Goal: Task Accomplishment & Management: Complete application form

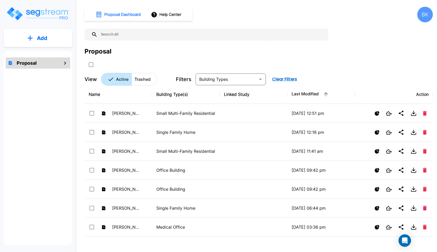
click at [43, 44] on button "Add" at bounding box center [38, 38] width 69 height 15
click at [39, 55] on p "Add Proposal" at bounding box center [41, 52] width 27 height 6
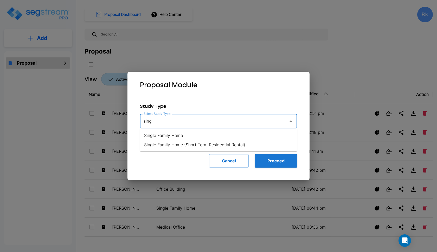
click at [189, 138] on li "Single Family Home" at bounding box center [218, 135] width 157 height 9
type input "Single Family Home"
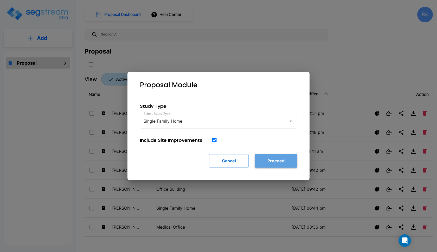
click at [284, 165] on button "Proceed" at bounding box center [276, 161] width 42 height 14
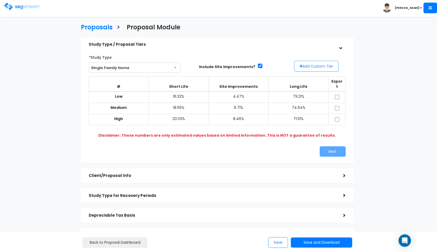
click at [328, 71] on button "Add Custom Tier" at bounding box center [316, 66] width 44 height 11
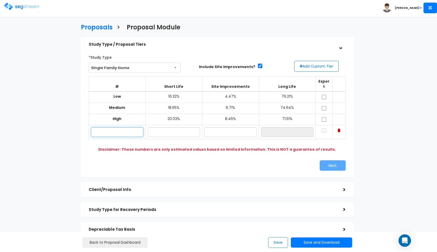
click at [109, 127] on input "text" at bounding box center [117, 132] width 52 height 10
paste input "1135 Conner St. Noblesville, IN 46060"
type input "1135 Conner St."
type input "18.60%"
type input "4.50%"
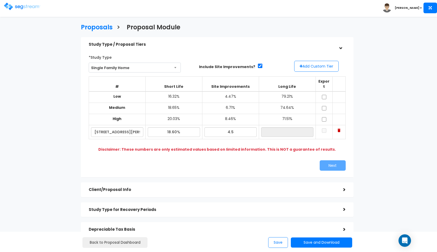
type input "76.90%"
click at [176, 161] on div "Next" at bounding box center [217, 166] width 265 height 10
click at [325, 95] on input "checkbox" at bounding box center [324, 97] width 5 height 4
checkbox input "true"
click at [324, 106] on input "checkbox" at bounding box center [324, 108] width 5 height 4
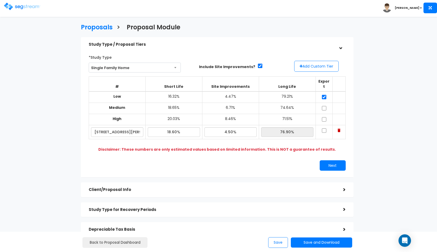
checkbox input "true"
click at [325, 117] on input "checkbox" at bounding box center [324, 119] width 5 height 4
checkbox input "true"
click at [325, 129] on input "checkbox" at bounding box center [324, 131] width 5 height 4
checkbox input "true"
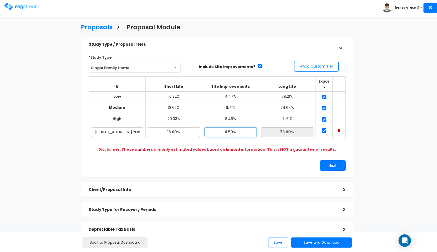
drag, startPoint x: 236, startPoint y: 125, endPoint x: 219, endPoint y: 125, distance: 17.2
click at [220, 127] on input "4.50%" at bounding box center [231, 132] width 52 height 10
type input "5.80%"
type input "75.60%"
click at [230, 161] on div "Next" at bounding box center [283, 166] width 132 height 10
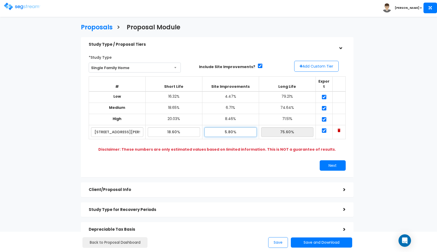
drag, startPoint x: 241, startPoint y: 125, endPoint x: 205, endPoint y: 125, distance: 35.9
click at [205, 127] on input "5.80%" at bounding box center [231, 132] width 52 height 10
type input "6.10%"
type input "75.30%"
click at [199, 161] on div "Next" at bounding box center [217, 166] width 265 height 10
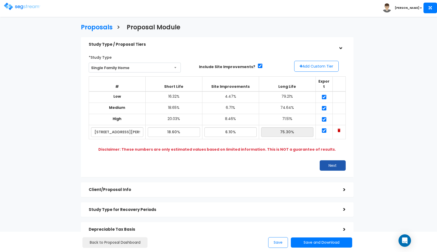
click at [325, 161] on button "Next" at bounding box center [333, 166] width 26 height 10
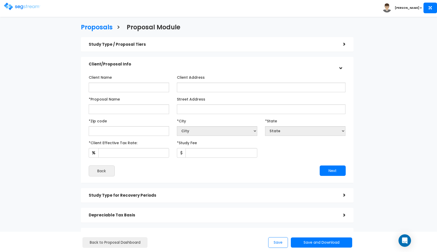
click at [139, 50] on div "Study Type / Proposal Tiers >" at bounding box center [217, 44] width 273 height 15
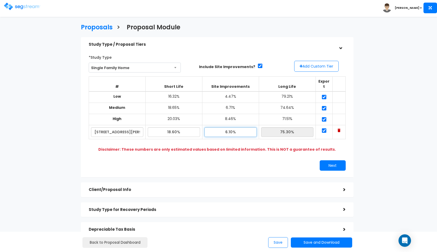
drag, startPoint x: 240, startPoint y: 126, endPoint x: 220, endPoint y: 126, distance: 20.0
click at [220, 127] on input "6.10%" at bounding box center [231, 132] width 52 height 10
type input "6.30%"
type input "75.10%"
click at [190, 161] on div "Next" at bounding box center [217, 166] width 265 height 10
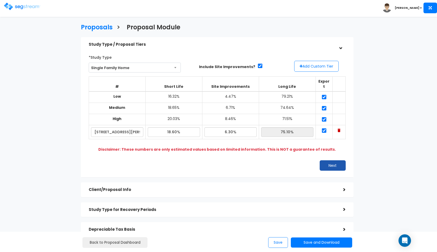
click at [335, 161] on button "Next" at bounding box center [333, 166] width 26 height 10
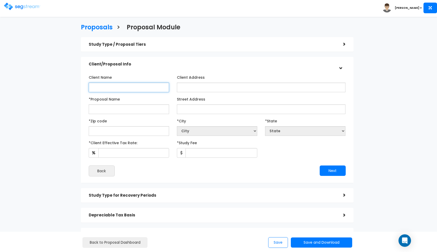
click at [132, 86] on input "Client Name" at bounding box center [129, 88] width 80 height 10
type input "[PERSON_NAME]"
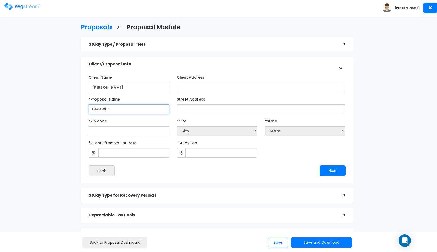
paste input "1135 Conner St. Noblesville, IN 46060"
type input "Bedewi - 1135 Conner St"
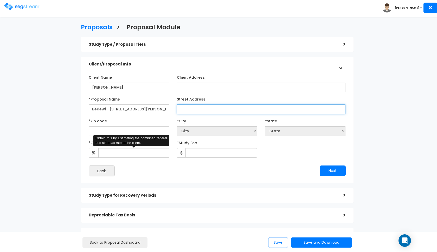
paste input "1135 Conner St. Noblesville, IN 46060"
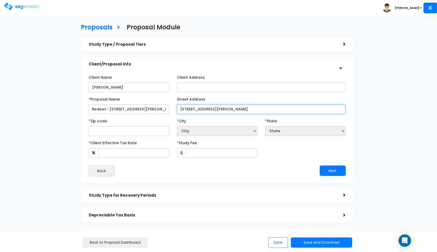
type input "1135 Conner St. Noblesville, IN 46060"
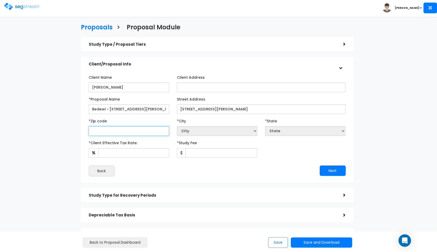
paste input "46060"
type input "46060"
select select "IN"
type input "46060"
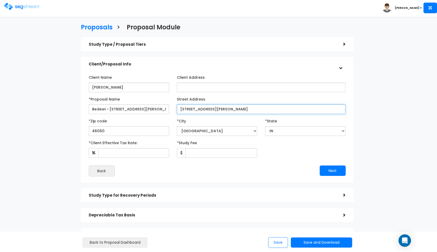
drag, startPoint x: 253, startPoint y: 110, endPoint x: 211, endPoint y: 112, distance: 42.0
click at [211, 112] on input "1135 Conner St. Noblesville, IN 46060" at bounding box center [261, 110] width 169 height 10
drag, startPoint x: 252, startPoint y: 107, endPoint x: 213, endPoint y: 107, distance: 39.3
click at [213, 107] on input "1135 Conner St. Noblesville, IN 4606" at bounding box center [261, 110] width 169 height 10
type input "1135 Conner St."
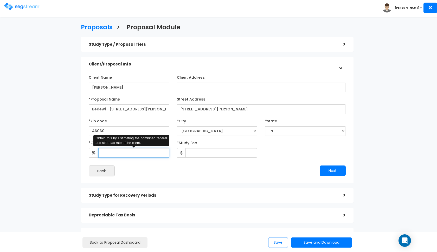
click at [161, 152] on input "*Client Effective Tax Rate:" at bounding box center [133, 153] width 71 height 10
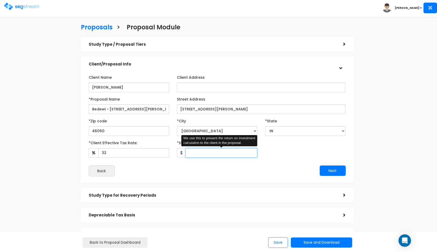
click at [194, 152] on input "*Study Fee" at bounding box center [222, 153] width 72 height 10
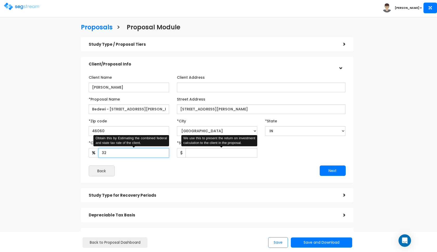
click at [155, 152] on input "32" at bounding box center [133, 153] width 71 height 10
type input "35"
click at [197, 153] on input "*Study Fee" at bounding box center [222, 153] width 72 height 10
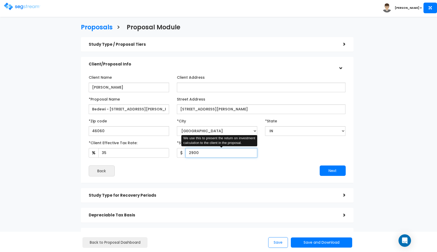
type input "2,900"
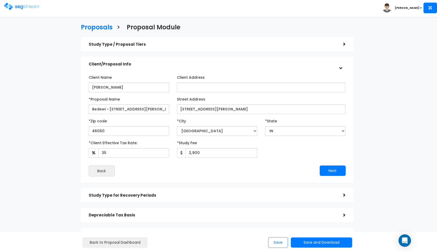
click at [287, 170] on div "Next" at bounding box center [283, 171] width 132 height 10
click at [329, 167] on button "Next" at bounding box center [333, 171] width 26 height 10
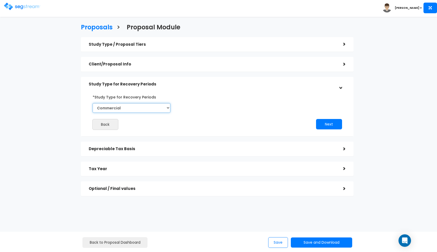
select select "Residential"
click at [335, 128] on button "Next" at bounding box center [329, 124] width 26 height 10
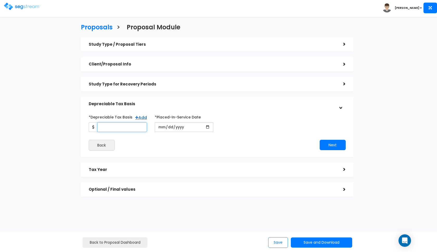
click at [115, 130] on input "*Depreciable Tax Basis" at bounding box center [122, 128] width 50 height 10
type input "459,200"
click at [162, 127] on input "date" at bounding box center [184, 128] width 59 height 10
type input "2025-01-31"
click at [226, 130] on input "*Purchase/Contract Date" at bounding box center [250, 128] width 59 height 10
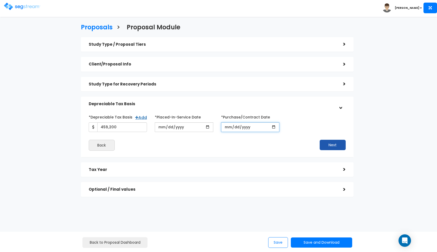
type input "2025-01-31"
click at [333, 145] on button "Next" at bounding box center [333, 145] width 26 height 10
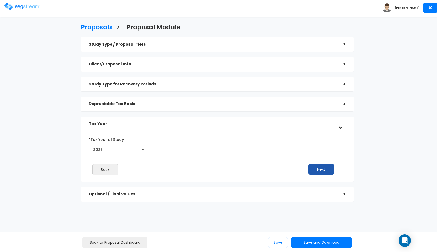
click at [311, 169] on button "Next" at bounding box center [321, 169] width 26 height 10
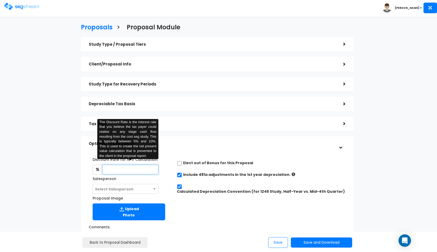
click at [131, 168] on input "text" at bounding box center [130, 170] width 56 height 10
type input "8"
click at [124, 189] on span "Select Salesperson" at bounding box center [114, 189] width 39 height 5
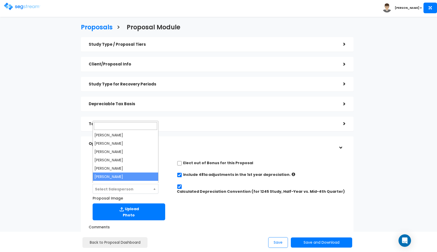
select select "190"
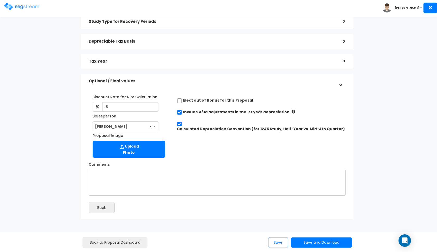
scroll to position [74, 0]
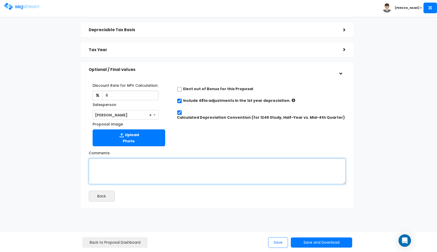
click at [159, 170] on textarea "Comments" at bounding box center [217, 171] width 257 height 26
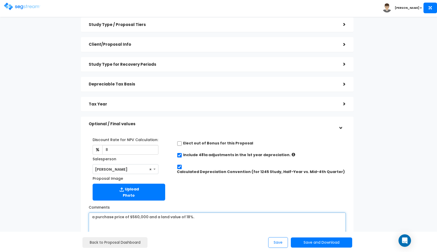
scroll to position [18, 0]
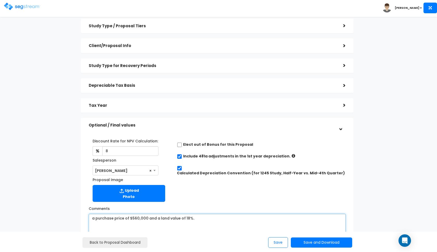
type textarea "a purchase price of $560,000 and a land value of 18%."
click at [213, 105] on h5 "Tax Year" at bounding box center [212, 106] width 247 height 4
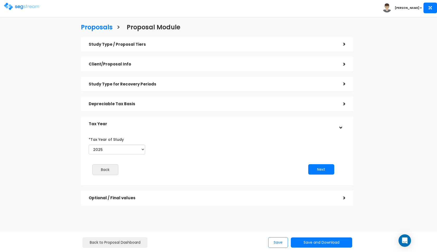
scroll to position [0, 0]
click at [196, 103] on h5 "Depreciable Tax Basis" at bounding box center [212, 104] width 247 height 4
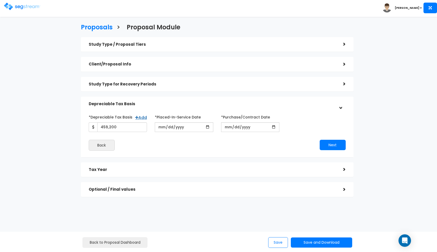
click at [211, 85] on h5 "Study Type for Recovery Periods" at bounding box center [212, 84] width 247 height 4
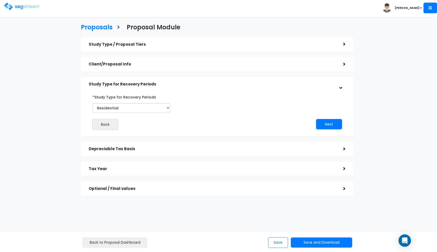
click at [203, 64] on h5 "Client/Proposal Info" at bounding box center [212, 64] width 247 height 4
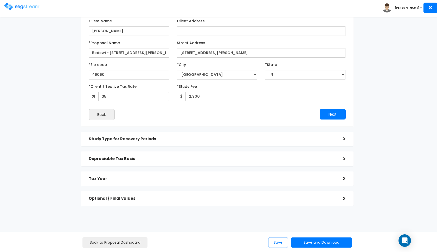
scroll to position [56, 0]
click at [303, 238] on div "Save Save and Download Standard Proposal Custom Proposal Custom Proposal CSV" at bounding box center [307, 243] width 82 height 11
click at [302, 242] on button "Save and Download" at bounding box center [321, 243] width 61 height 10
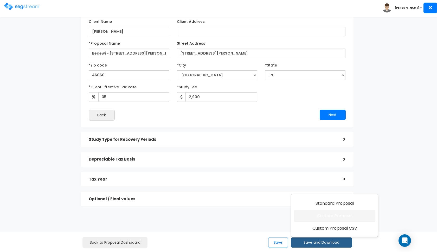
click at [317, 218] on link "Custom Proposal" at bounding box center [334, 216] width 81 height 12
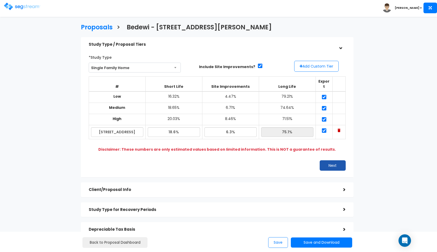
click at [329, 161] on button "Next" at bounding box center [333, 166] width 26 height 10
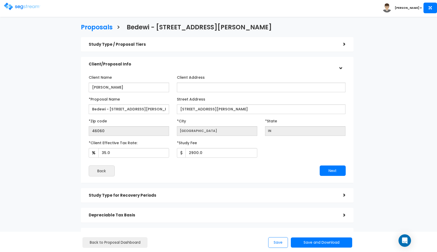
click at [24, 6] on img at bounding box center [22, 7] width 36 height 8
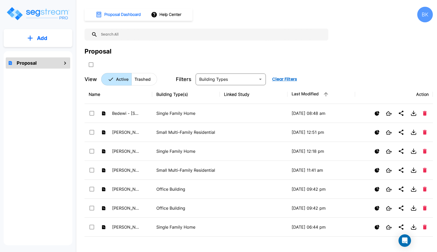
click at [41, 40] on p "Add" at bounding box center [42, 38] width 10 height 8
click at [43, 53] on p "Add Proposal" at bounding box center [41, 52] width 27 height 6
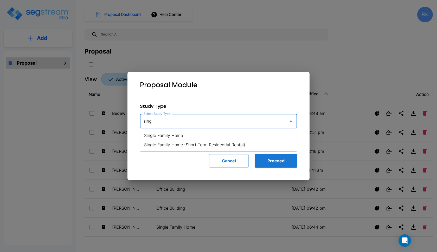
click at [185, 135] on li "Single Family Home" at bounding box center [218, 135] width 157 height 9
type input "Single Family Home"
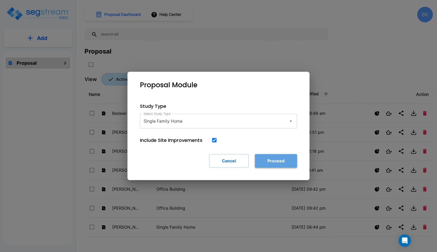
click at [260, 162] on button "Proceed" at bounding box center [276, 161] width 42 height 14
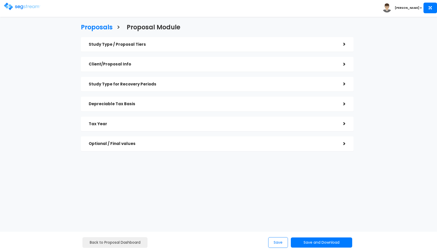
checkbox input "true"
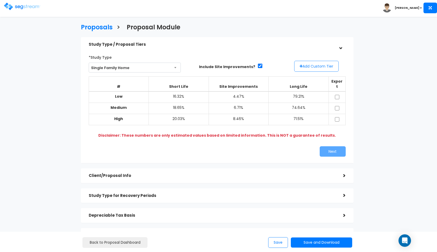
click at [310, 68] on button "Add Custom Tier" at bounding box center [316, 66] width 44 height 11
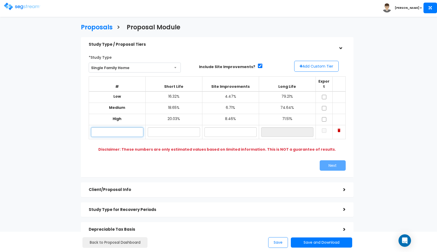
click at [130, 127] on input "text" at bounding box center [117, 132] width 52 height 10
paste input "[STREET_ADDRESS]"
type input "[STREET_ADDRESS]"
click at [174, 127] on input "text" at bounding box center [174, 132] width 52 height 10
type input "18.70%"
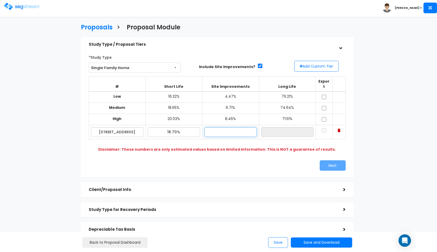
click at [232, 127] on input "text" at bounding box center [231, 132] width 52 height 10
type input "4.50%"
type input "76.80%"
click at [221, 161] on div "Next" at bounding box center [283, 166] width 132 height 10
click at [324, 95] on input "checkbox" at bounding box center [324, 97] width 5 height 4
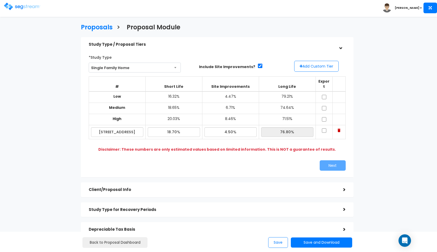
checkbox input "true"
click at [324, 103] on td at bounding box center [324, 108] width 17 height 11
click at [324, 106] on input "checkbox" at bounding box center [324, 108] width 5 height 4
checkbox input "true"
click at [324, 117] on input "checkbox" at bounding box center [324, 119] width 5 height 4
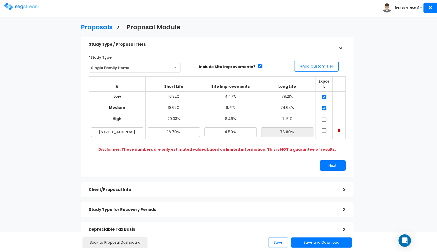
checkbox input "true"
click at [324, 129] on input "checkbox" at bounding box center [324, 131] width 5 height 4
checkbox input "true"
click at [326, 161] on button "Next" at bounding box center [333, 166] width 26 height 10
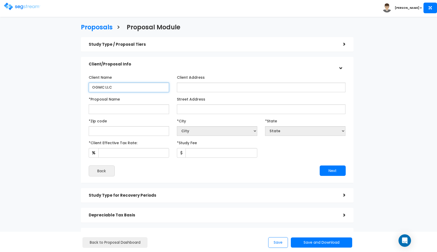
type input "OGMC LLC"
paste input "6029 N. Meridian St Indianapolis, IN 46208"
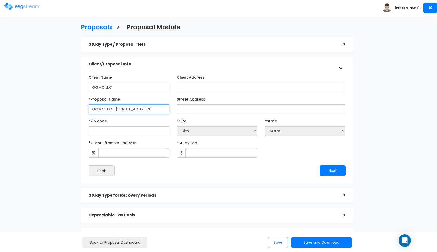
type input "OGMC LLC - 6029 N. Meridian St"
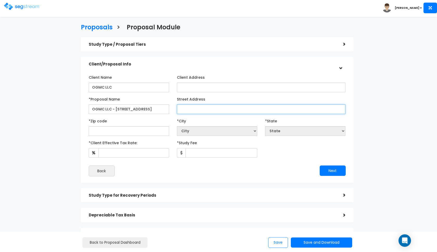
paste input "6029 N. Meridian St Indianapolis, IN 46208"
type input "6029 N. Meridian St Indianapolis, IN 46208"
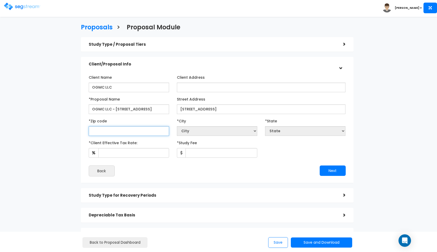
paste input "46208"
type input "46208"
select select "IN"
type input "46208"
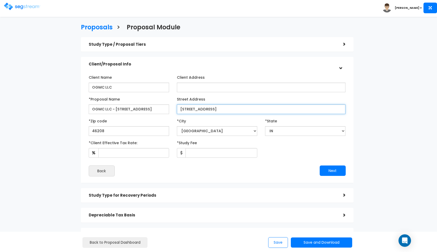
drag, startPoint x: 263, startPoint y: 110, endPoint x: 215, endPoint y: 107, distance: 47.9
click at [215, 107] on input "6029 N. Meridian St Indianapolis, IN 46208" at bounding box center [261, 110] width 169 height 10
type input "6029 N. Meridian St."
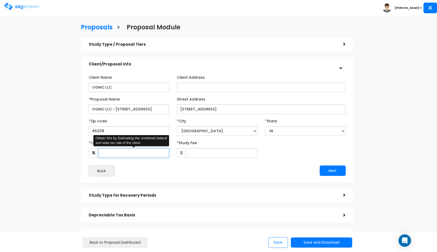
click at [122, 152] on input "*Client Effective Tax Rate:" at bounding box center [133, 153] width 71 height 10
type input "35"
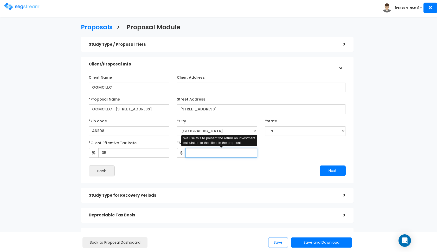
click at [213, 152] on input "*Study Fee" at bounding box center [222, 153] width 72 height 10
click at [206, 154] on input "*Study Fee" at bounding box center [222, 153] width 72 height 10
type input "2,900"
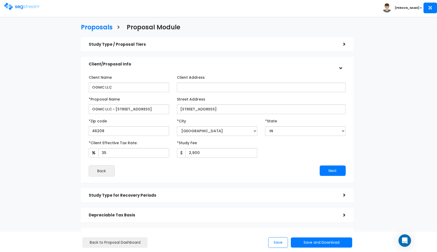
click at [333, 164] on div "Client Name OGMC LLC Client Address *Proposal Name 46208" at bounding box center [217, 125] width 257 height 104
click at [322, 171] on button "Next" at bounding box center [333, 171] width 26 height 10
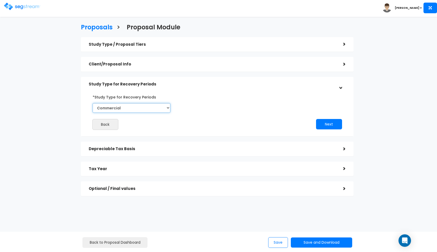
select select "Residential"
click at [325, 124] on button "Next" at bounding box center [329, 124] width 26 height 10
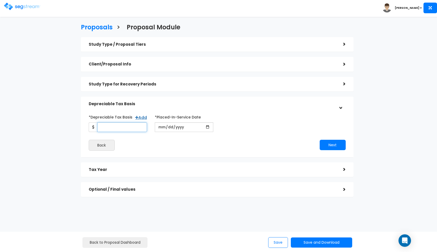
click at [101, 127] on input "*Depreciable Tax Basis" at bounding box center [122, 128] width 50 height 10
type input "268,460"
click at [161, 126] on input "date" at bounding box center [184, 128] width 59 height 10
type input "2025-04-02"
click at [228, 128] on input "*Purchase/Contract Date" at bounding box center [250, 128] width 59 height 10
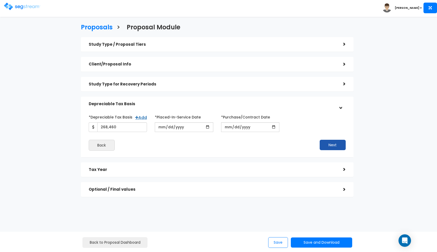
type input "2025-04-02"
click at [331, 142] on button "Next" at bounding box center [333, 145] width 26 height 10
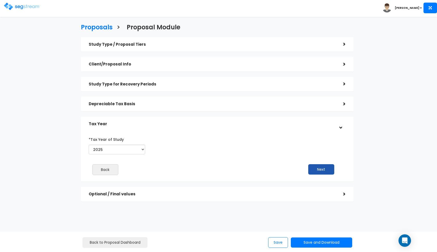
click at [330, 170] on button "Next" at bounding box center [321, 169] width 26 height 10
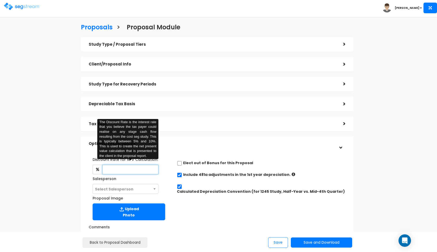
click at [122, 172] on input "text" at bounding box center [130, 170] width 56 height 10
type input "8"
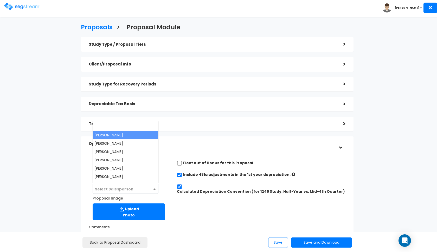
click at [123, 188] on span "Select Salesperson" at bounding box center [114, 189] width 39 height 5
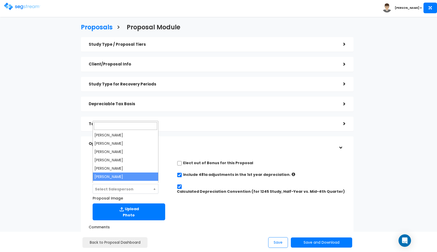
select select "190"
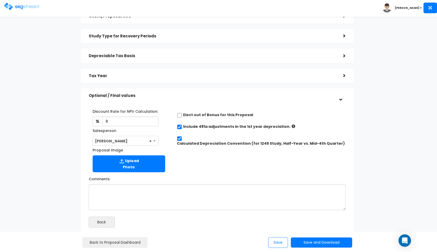
scroll to position [76, 0]
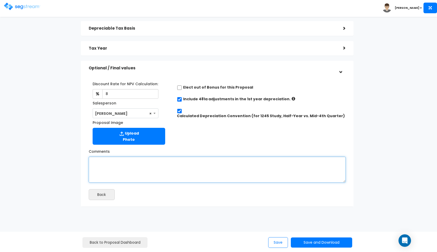
click at [148, 181] on textarea "Comments" at bounding box center [217, 170] width 257 height 26
type textarea "a purchase price of $310,000 and a land value of 14.4%."
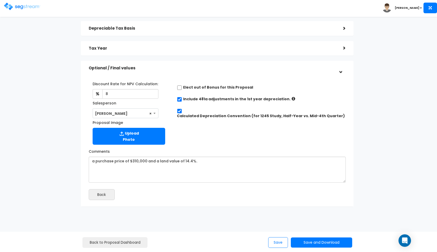
click at [187, 127] on div "Discount Rate for NPV Calculation: 8 Salesperson Select Salesperson × Proposal …" at bounding box center [217, 112] width 265 height 70
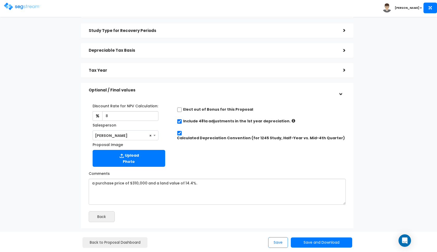
scroll to position [39, 0]
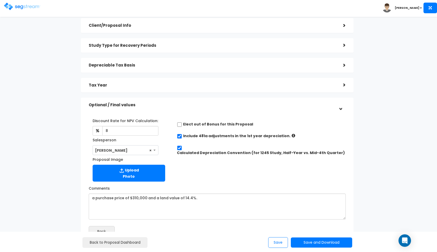
click at [179, 87] on div "Tax Year" at bounding box center [212, 86] width 247 height 10
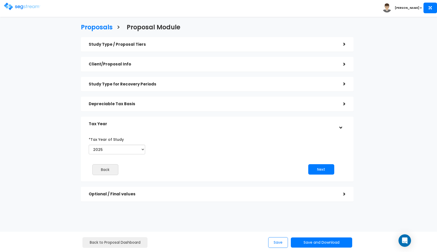
scroll to position [0, 0]
click at [173, 101] on div "Depreciable Tax Basis" at bounding box center [212, 104] width 247 height 10
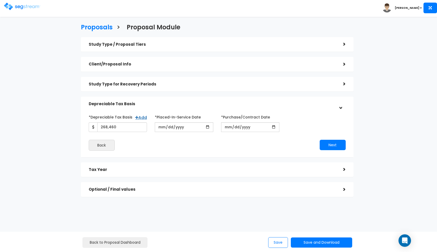
click at [181, 87] on div "Study Type for Recovery Periods" at bounding box center [212, 85] width 247 height 10
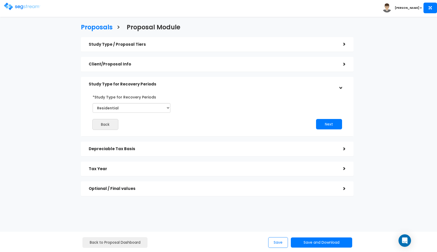
click at [171, 60] on div "Client/Proposal Info" at bounding box center [212, 65] width 247 height 10
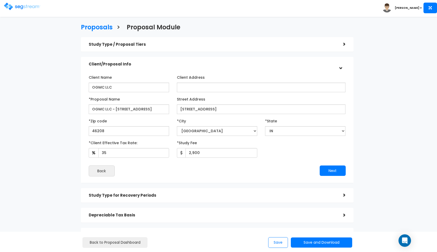
click at [174, 47] on div "Study Type / Proposal Tiers" at bounding box center [212, 45] width 247 height 10
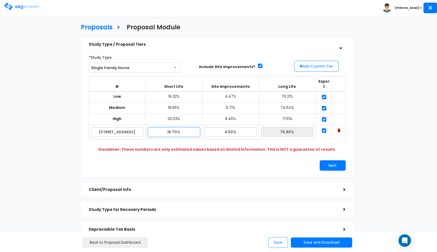
click at [173, 127] on input "18.70%" at bounding box center [174, 132] width 52 height 10
type input "18.60%"
type input "76.90%"
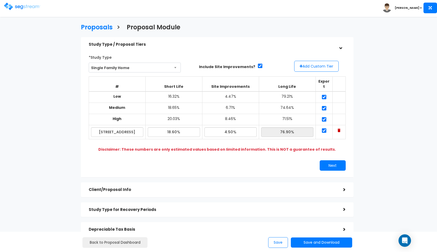
click at [220, 161] on div "Next" at bounding box center [283, 166] width 132 height 10
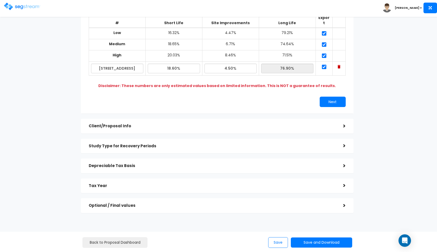
scroll to position [63, 0]
click at [239, 199] on div "Optional / Final values >" at bounding box center [217, 206] width 273 height 15
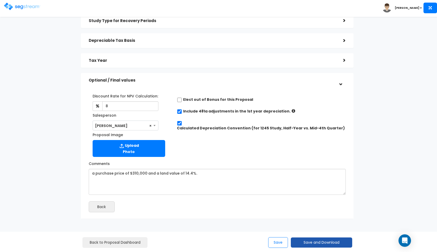
click at [308, 244] on button "Save and Download" at bounding box center [321, 243] width 61 height 10
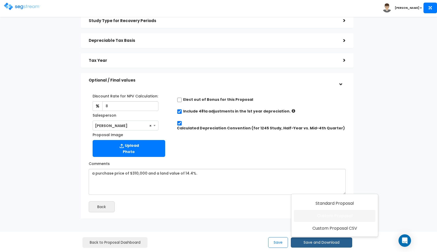
click at [318, 214] on link "Custom Proposal" at bounding box center [334, 216] width 81 height 12
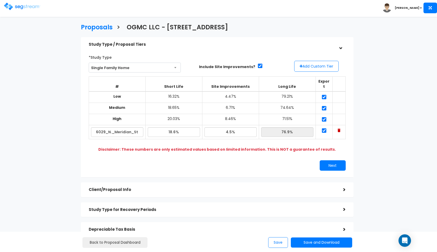
click at [18, 10] on div "Toggle navigation" at bounding box center [35, 4] width 62 height 25
click at [17, 6] on img at bounding box center [22, 7] width 36 height 8
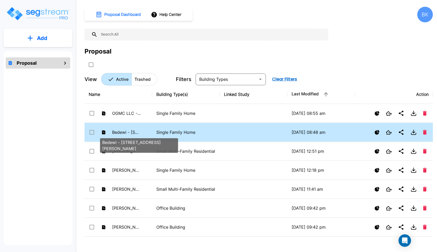
click at [138, 134] on p "Bedewi - [STREET_ADDRESS][PERSON_NAME]" at bounding box center [126, 132] width 29 height 6
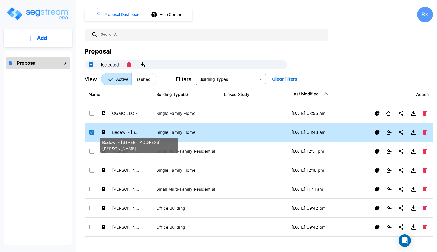
click at [138, 134] on p "Bedewi - [STREET_ADDRESS][PERSON_NAME]" at bounding box center [126, 132] width 29 height 6
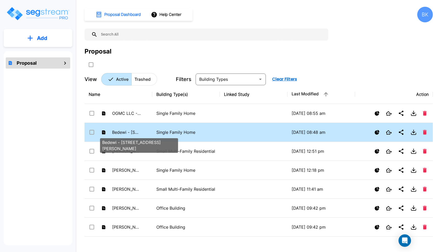
checkbox input "false"
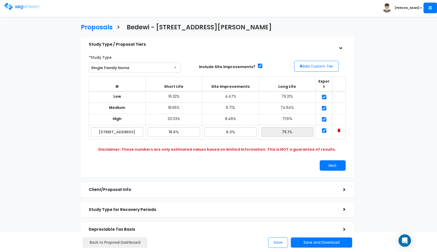
click at [128, 188] on h5 "Client/Proposal Info" at bounding box center [212, 190] width 247 height 4
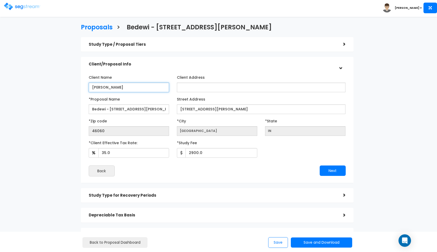
drag, startPoint x: 125, startPoint y: 86, endPoint x: 79, endPoint y: 87, distance: 46.1
type input "OGMC LLC"
click at [110, 110] on input "Bedewi - 1135 Conner St" at bounding box center [129, 110] width 80 height 10
drag, startPoint x: 106, startPoint y: 108, endPoint x: 61, endPoint y: 108, distance: 45.3
click at [61, 108] on div "Proposals > Bedewi - 1135 Conner St Study Type / Proposal Tiers > *Study Type S…" at bounding box center [217, 144] width 358 height 329
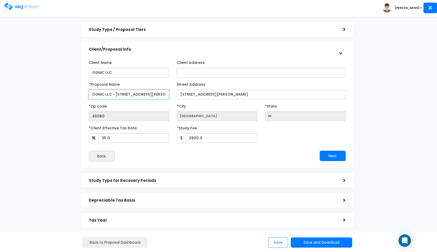
scroll to position [15, 0]
type input "OGMC LLC - [STREET_ADDRESS][PERSON_NAME]"
click at [168, 176] on div "Study Type for Recovery Periods" at bounding box center [212, 181] width 247 height 10
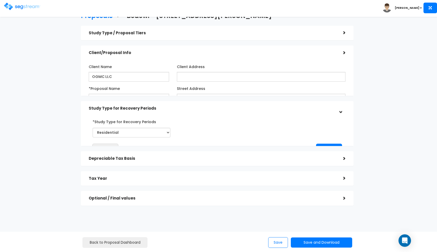
scroll to position [0, 0]
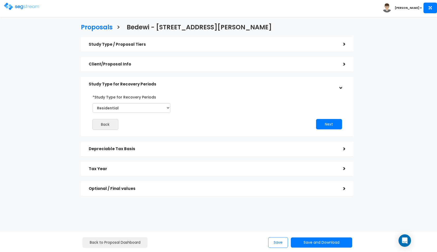
click at [185, 51] on div "Study Type / Proposal Tiers >" at bounding box center [217, 44] width 273 height 15
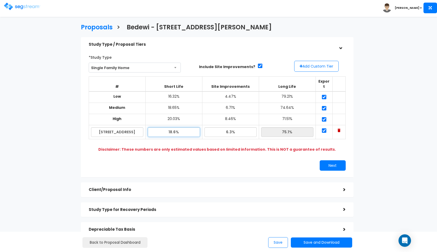
drag, startPoint x: 179, startPoint y: 126, endPoint x: 164, endPoint y: 126, distance: 15.4
click at [164, 127] on input "18.6%" at bounding box center [174, 132] width 52 height 10
type input "17.80%"
type input "75.90%"
click at [227, 161] on div "Next" at bounding box center [283, 166] width 132 height 10
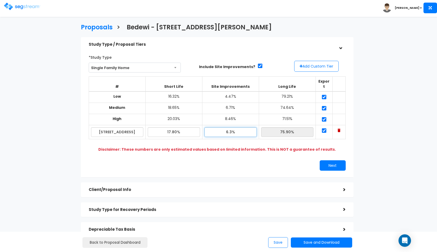
click at [232, 127] on input "6.3%" at bounding box center [231, 132] width 52 height 10
type input "6.50%"
type input "75.70%"
click at [210, 161] on div "Next" at bounding box center [217, 166] width 265 height 10
click at [175, 127] on input "17.80%" at bounding box center [174, 132] width 52 height 10
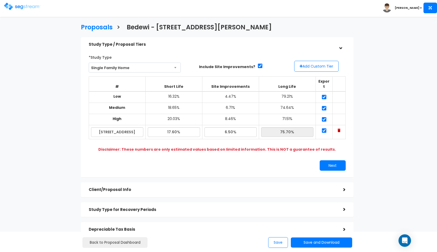
type input "17.60%"
type input "75.90%"
click at [201, 161] on div at bounding box center [151, 161] width 132 height 0
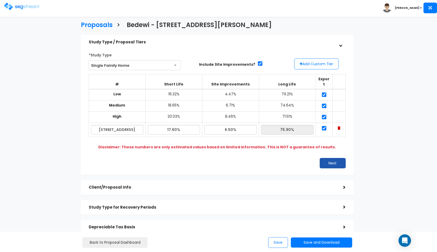
click at [326, 158] on button "Next" at bounding box center [333, 163] width 26 height 10
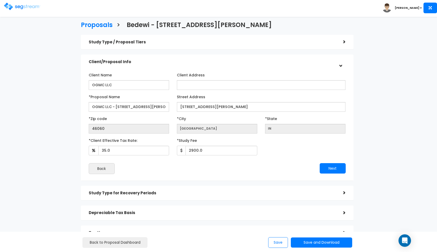
click at [278, 59] on div "Client/Proposal Info" at bounding box center [212, 62] width 247 height 10
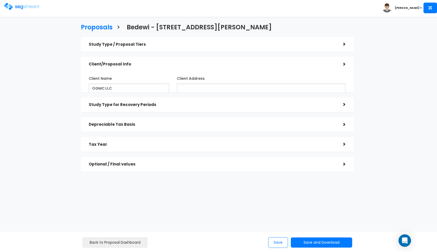
scroll to position [0, 0]
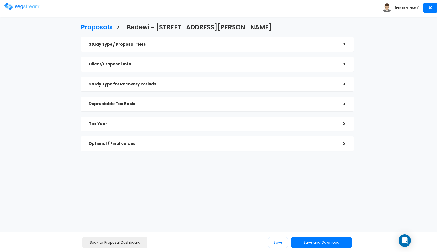
click at [320, 238] on div "Back to Proposal Dashboard Save Save and Download Standard Proposal Custom Prop…" at bounding box center [219, 242] width 354 height 12
click at [322, 240] on button "Save and Download" at bounding box center [321, 243] width 61 height 10
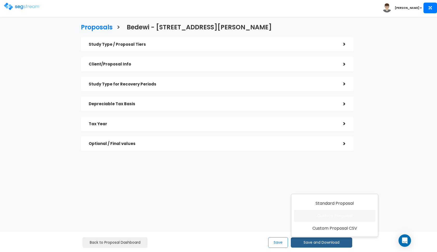
click at [339, 219] on link "Custom Proposal" at bounding box center [334, 216] width 81 height 12
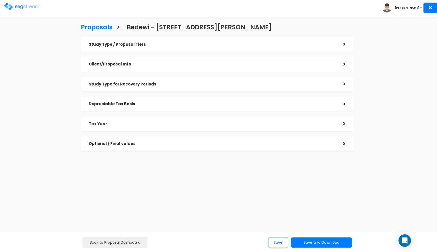
click at [10, 6] on img at bounding box center [22, 7] width 36 height 8
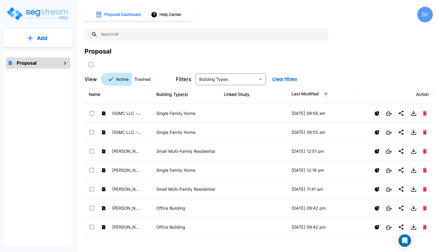
click at [32, 37] on icon "mailbox folders" at bounding box center [30, 37] width 5 height 5
click at [37, 52] on p "Add Proposal" at bounding box center [41, 52] width 27 height 6
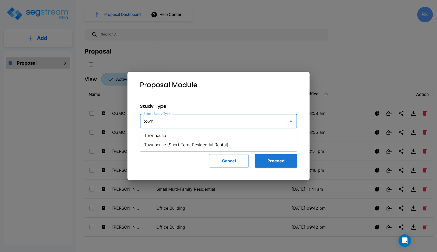
click at [160, 137] on li "Townhouse" at bounding box center [218, 135] width 157 height 9
type input "Townhouse"
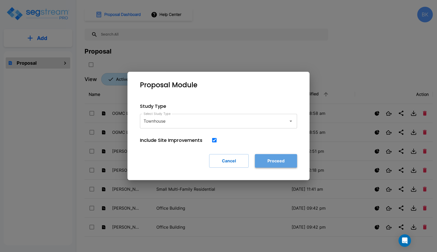
click at [271, 158] on button "Proceed" at bounding box center [276, 161] width 42 height 14
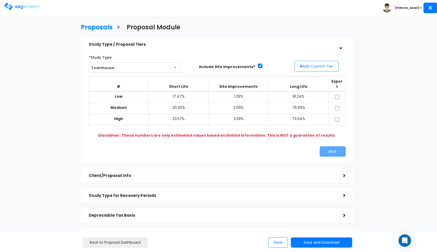
click at [317, 65] on button "Add Custom Tier" at bounding box center [316, 66] width 44 height 11
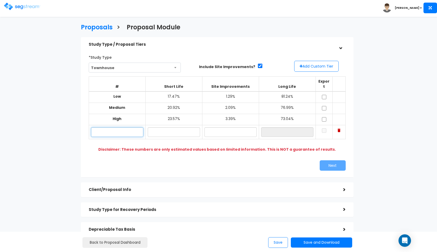
click at [127, 127] on input "text" at bounding box center [117, 132] width 52 height 10
paste input "[STREET_ADDRESS][PERSON_NAME] [STREET_ADDRESS]"
type input "[STREET_ADDRESS][PERSON_NAME] Unit 111"
click at [229, 127] on input "text" at bounding box center [231, 132] width 52 height 10
click at [186, 127] on input "15.80%" at bounding box center [174, 132] width 52 height 10
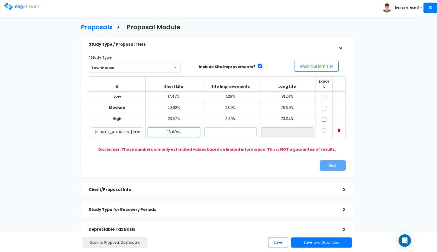
click at [186, 127] on input "15.80%" at bounding box center [174, 132] width 52 height 10
type input "16.10%"
click at [235, 127] on input "text" at bounding box center [231, 132] width 52 height 10
type input "1.30%"
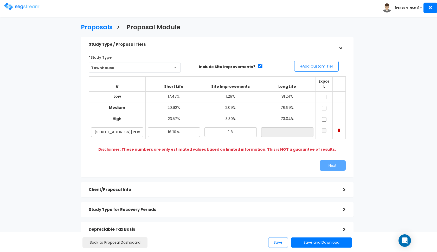
type input "82.60%"
click at [242, 152] on div "*Study Type [GEOGRAPHIC_DATA] Assisted/Senior Living Auto Repair Shop Auto Deal…" at bounding box center [217, 111] width 265 height 123
click at [325, 95] on input "checkbox" at bounding box center [324, 97] width 5 height 4
checkbox input "true"
click at [322, 106] on input "checkbox" at bounding box center [324, 108] width 5 height 4
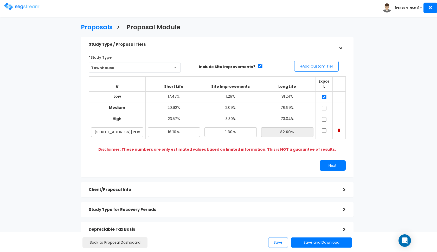
checkbox input "true"
click at [323, 117] on input "checkbox" at bounding box center [324, 119] width 5 height 4
checkbox input "true"
click at [323, 129] on input "checkbox" at bounding box center [324, 131] width 5 height 4
checkbox input "true"
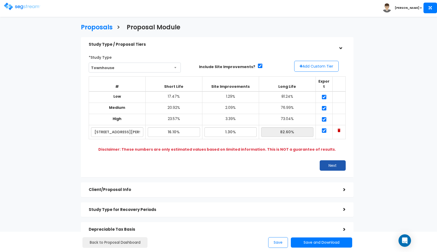
click at [330, 161] on button "Next" at bounding box center [333, 166] width 26 height 10
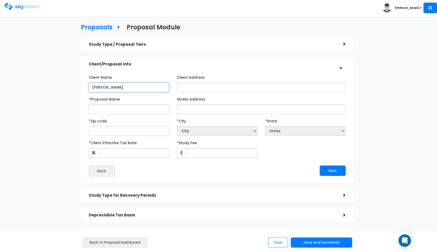
type input "[PERSON_NAME]"
type input "P"
paste input "330 S. Farmer Ave. Unit 111 Tempe, AZ 85281"
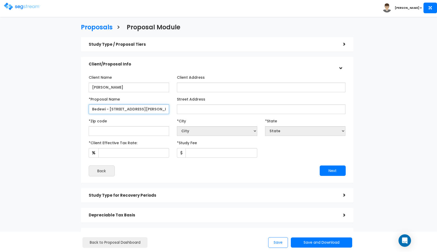
type input "Bedewi - [STREET_ADDRESS][PERSON_NAME] Unit 111"
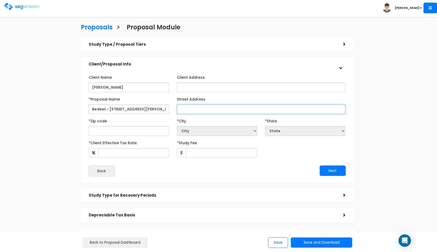
paste input "330 S. Farmer Ave. Unit 111 Tempe, AZ 85281"
type input "[STREET_ADDRESS][PERSON_NAME] Unit 111"
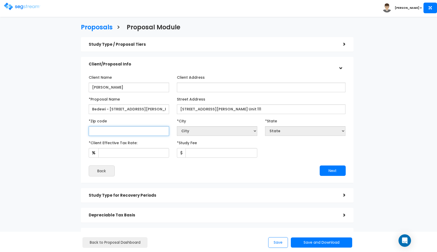
select select "National Average"
paste input "85281"
type input "85281"
select select "AZ"
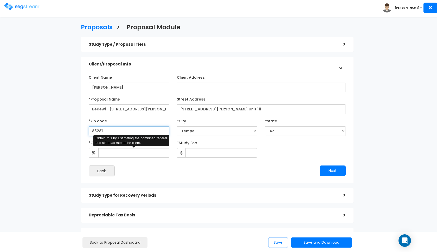
type input "85281"
click at [106, 153] on input "*Client Effective Tax Rate:" at bounding box center [133, 153] width 71 height 10
type input "35"
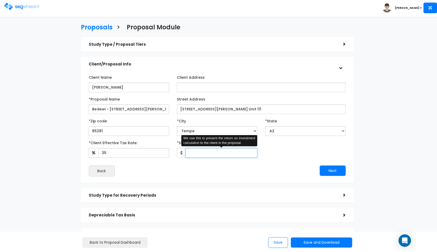
click at [192, 155] on input "*Study Fee" at bounding box center [222, 153] width 72 height 10
type input "2,750"
click at [324, 170] on button "Next" at bounding box center [333, 171] width 26 height 10
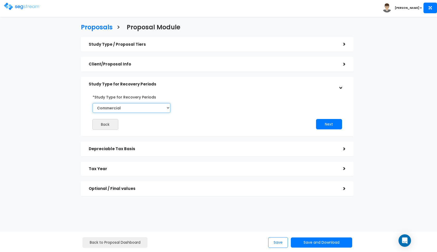
select select "Residential"
click at [326, 128] on button "Next" at bounding box center [329, 124] width 26 height 10
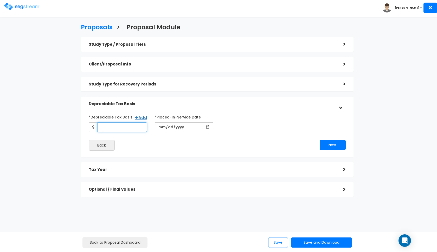
click at [134, 128] on input "*Depreciable Tax Basis" at bounding box center [122, 128] width 50 height 10
type input "424,000"
click at [161, 129] on input "date" at bounding box center [184, 128] width 59 height 10
click at [33, 1] on div "Toggle navigation" at bounding box center [35, 4] width 62 height 25
click at [162, 126] on input "date" at bounding box center [184, 128] width 59 height 10
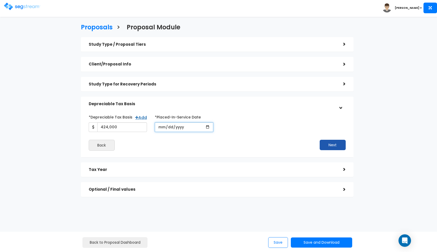
type input "[DATE]"
click at [324, 143] on button "Next" at bounding box center [333, 145] width 26 height 10
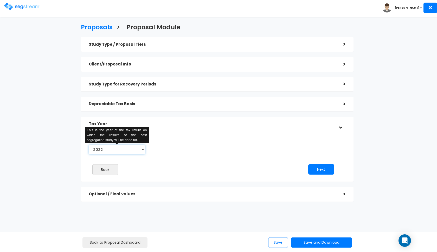
select select "2025"
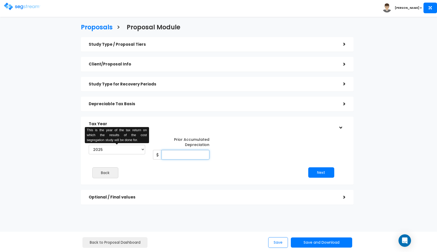
click at [191, 153] on input "Prior Accumulated Depreciation" at bounding box center [186, 155] width 48 height 10
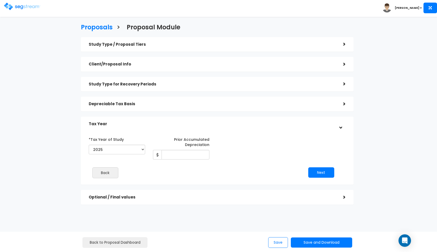
click at [201, 108] on div "Depreciable Tax Basis" at bounding box center [212, 104] width 247 height 10
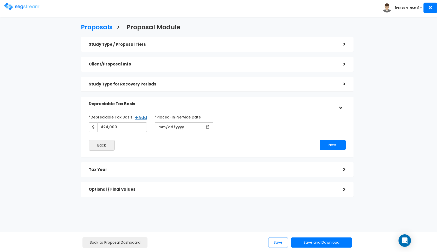
click at [204, 105] on h5 "Depreciable Tax Basis" at bounding box center [212, 104] width 247 height 4
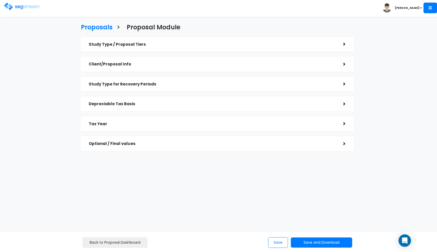
click at [186, 140] on div "Optional / Final values" at bounding box center [212, 144] width 247 height 10
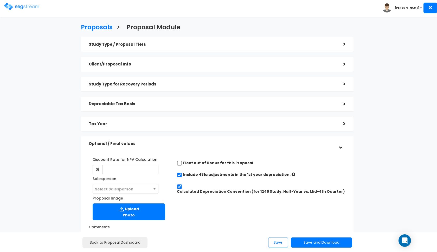
click at [163, 126] on div "Tax Year" at bounding box center [212, 124] width 247 height 10
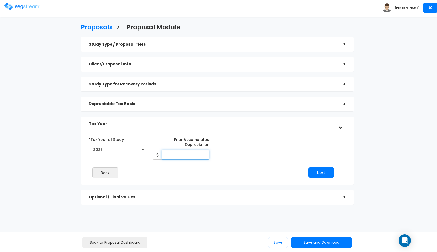
click at [167, 154] on input "Prior Accumulated Depreciation" at bounding box center [186, 155] width 48 height 10
type input "42,000"
click at [314, 168] on button "Next" at bounding box center [321, 173] width 26 height 10
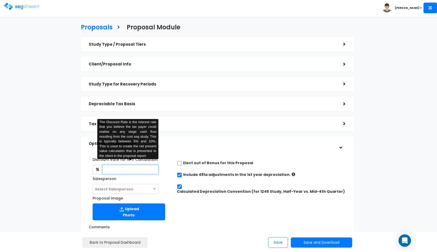
click at [127, 173] on input "text" at bounding box center [130, 170] width 56 height 10
type input "8"
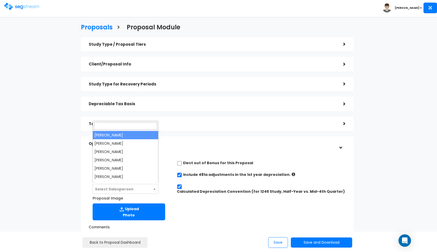
click at [138, 187] on span "Select Salesperson" at bounding box center [126, 189] width 66 height 10
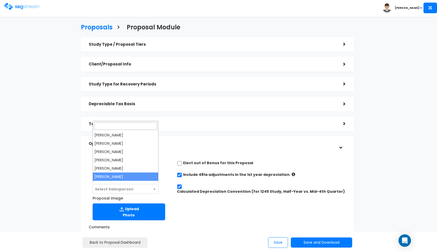
select select "190"
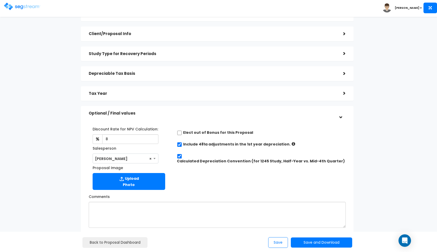
scroll to position [53, 0]
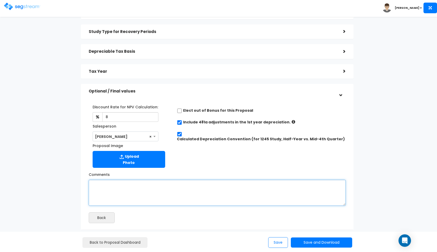
click at [174, 180] on textarea "Comments" at bounding box center [217, 193] width 257 height 26
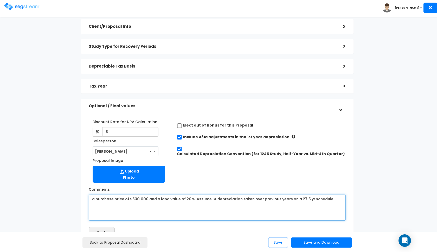
scroll to position [31, 0]
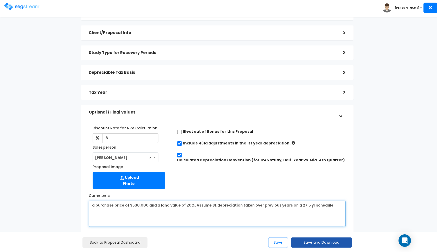
type textarea "a purchase price of $530,000 and a land value of 20%. Assume SL depreciation ta…"
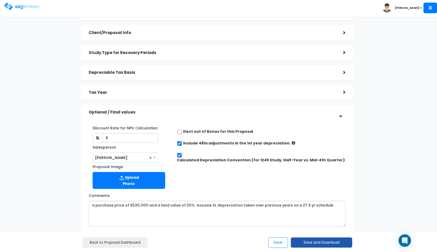
click at [320, 245] on button "Save and Download" at bounding box center [321, 243] width 61 height 10
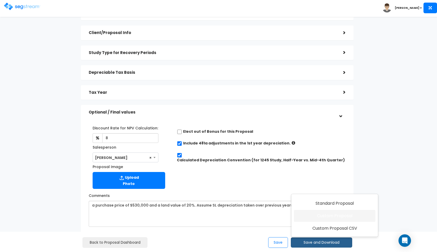
click at [326, 218] on link "Custom Proposal" at bounding box center [334, 216] width 81 height 12
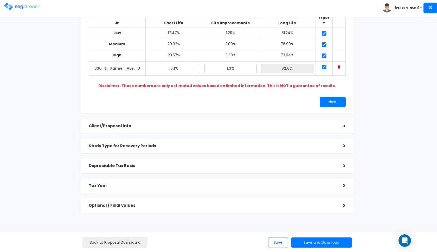
scroll to position [63, 0]
click at [249, 162] on div "Depreciable Tax Basis" at bounding box center [212, 167] width 247 height 10
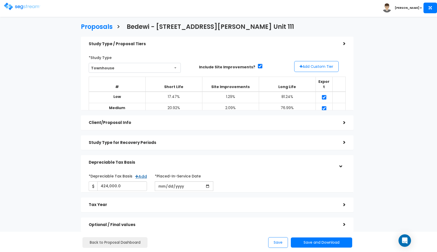
scroll to position [0, 0]
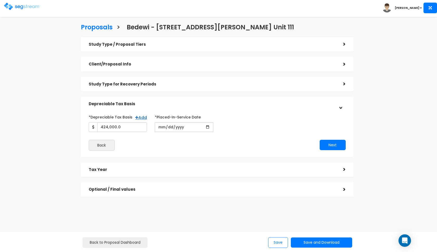
click at [239, 163] on div "Tax Year >" at bounding box center [217, 170] width 273 height 15
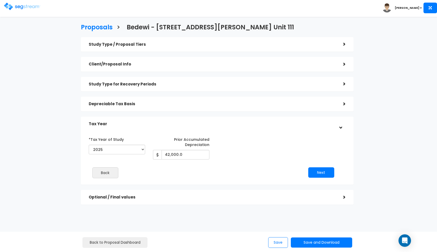
click at [200, 197] on h5 "Optional / Final values" at bounding box center [212, 197] width 247 height 4
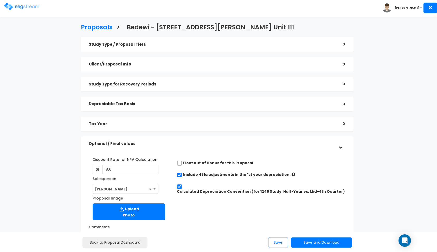
click at [201, 84] on h5 "Study Type for Recovery Periods" at bounding box center [212, 84] width 247 height 4
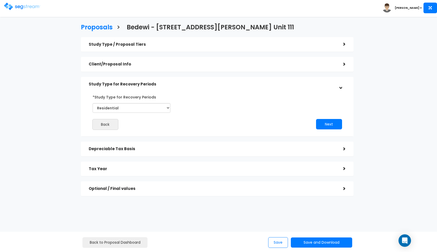
click at [206, 64] on h5 "Client/Proposal Info" at bounding box center [212, 64] width 247 height 4
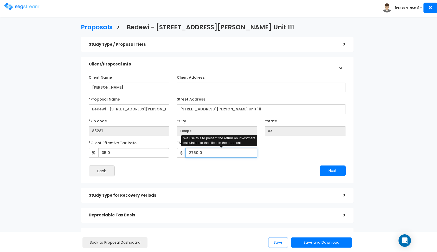
drag, startPoint x: 195, startPoint y: 151, endPoint x: 187, endPoint y: 151, distance: 8.1
click at [187, 151] on input "2750.0" at bounding box center [222, 153] width 72 height 10
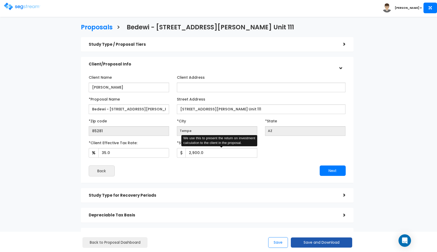
type input "2,900"
click at [301, 243] on button "Save and Download" at bounding box center [321, 243] width 61 height 10
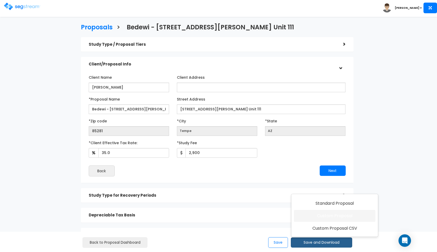
click at [313, 218] on link "Custom Proposal" at bounding box center [334, 216] width 81 height 12
